Goal: Use online tool/utility: Use online tool/utility

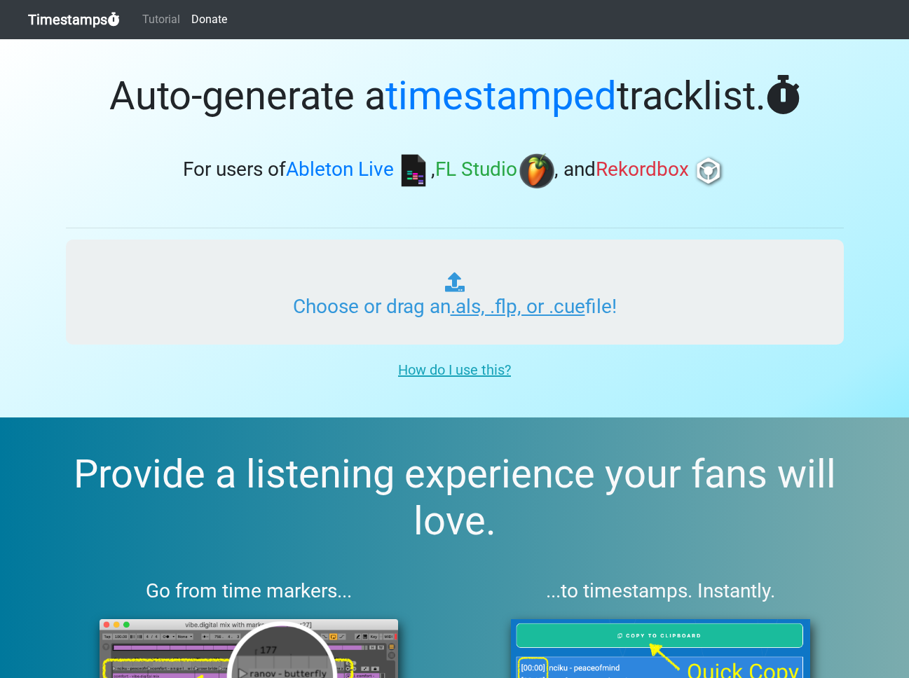
type input "C:\fakepath\HAPPY HOUR_20250815.als"
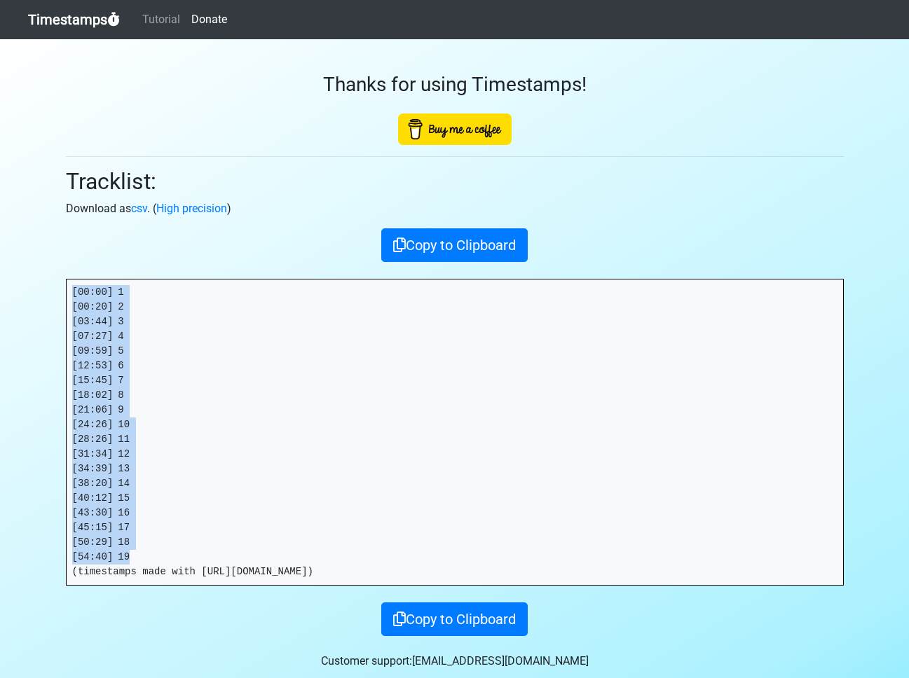
drag, startPoint x: 154, startPoint y: 550, endPoint x: 53, endPoint y: 289, distance: 279.8
click at [52, 289] on section "Thanks for using Timestamps! Tracklist: Download as csv . ( High precision ) Co…" at bounding box center [454, 368] width 909 height 659
copy pre "[00:00] 1 [00:20] 2 [03:44] 3 [07:27] 4 [09:59] 5 [12:53] 6 [15:45] 7 [18:02] 8…"
